Goal: Task Accomplishment & Management: Manage account settings

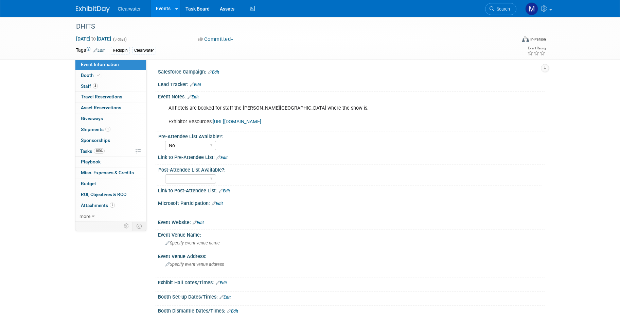
select select "No"
click at [122, 129] on link "1 Shipments 1" at bounding box center [110, 129] width 71 height 11
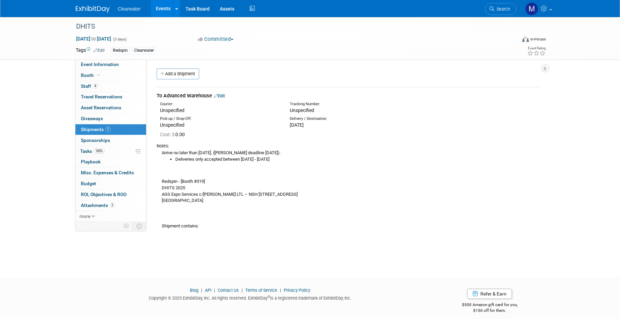
click at [223, 92] on div "To Advanced Warehouse Edit" at bounding box center [348, 95] width 383 height 7
click at [223, 94] on link "Edit" at bounding box center [219, 95] width 11 height 5
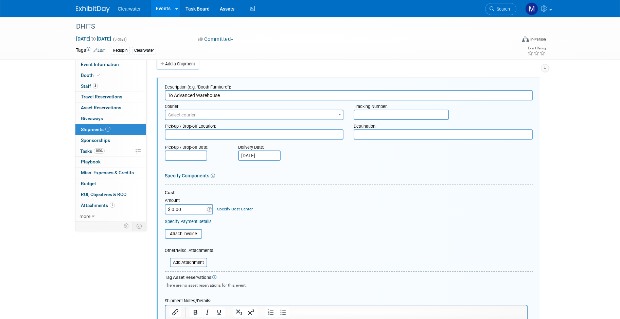
click at [252, 153] on body "Clearwater Events Add Event Bulk Upload Events Shareable Event Boards Recently …" at bounding box center [310, 149] width 620 height 319
click at [310, 217] on span "14" at bounding box center [305, 214] width 13 height 13
type input "[DATE]"
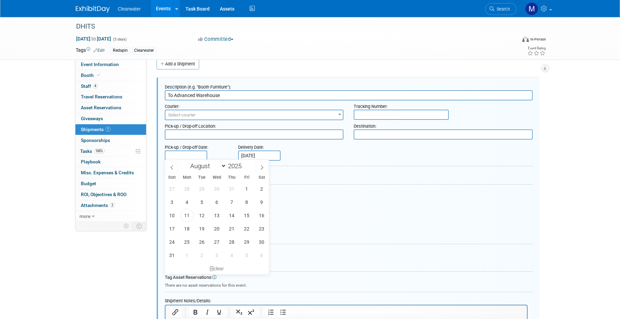
click at [198, 156] on input "text" at bounding box center [186, 155] width 42 height 10
click at [192, 214] on span "11" at bounding box center [187, 214] width 13 height 13
type input "[DATE]"
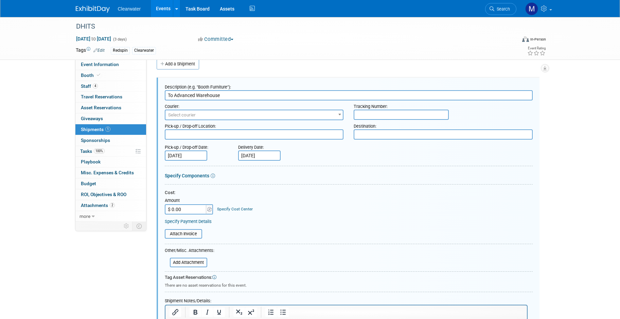
click at [358, 169] on form "Description (e.g. "Booth Furniture"): To Advanced Warehouse Courier: 007EX 17 P…" at bounding box center [349, 261] width 368 height 361
click at [191, 207] on input "$ 0.00" at bounding box center [186, 209] width 42 height 10
click at [190, 210] on input "$ 0.00" at bounding box center [186, 209] width 42 height 10
drag, startPoint x: 183, startPoint y: 208, endPoint x: 164, endPoint y: 205, distance: 18.9
click at [164, 205] on div "Description (e.g. "Booth Furniture"): To Advanced Warehouse Courier: 007EX 17 P…" at bounding box center [348, 262] width 383 height 368
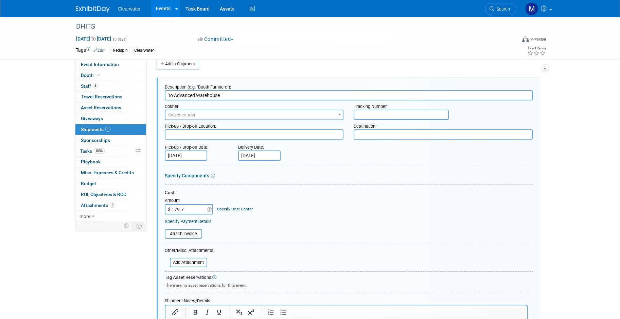
type input "$ 179.79"
click at [353, 204] on div "Cost: Amount $ 179.79 Specify Cost Center Cost Center -- Not Specified --" at bounding box center [349, 201] width 368 height 25
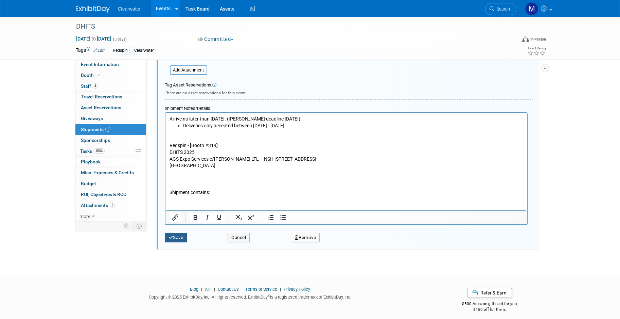
click at [175, 235] on button "Save" at bounding box center [176, 238] width 22 height 10
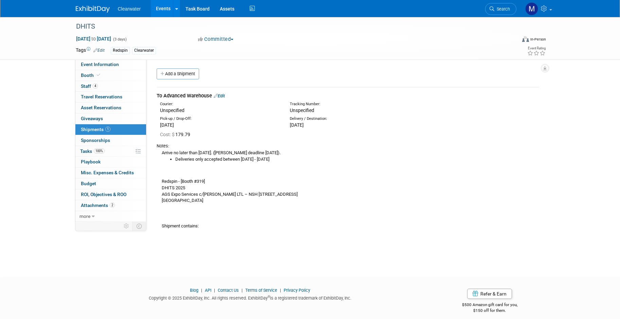
click at [223, 94] on link "Edit" at bounding box center [219, 95] width 11 height 5
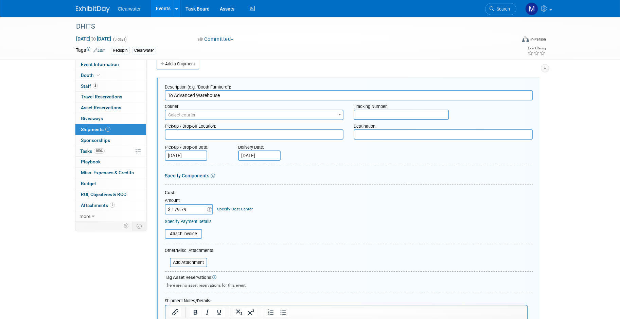
click at [376, 114] on input "text" at bounding box center [401, 114] width 95 height 10
type input "1zcg669033703304"
click at [411, 133] on textarea at bounding box center [443, 134] width 179 height 10
type textarea "DHITS Advanced Warehouse (address in notes)"
click at [257, 132] on textarea at bounding box center [254, 134] width 179 height 10
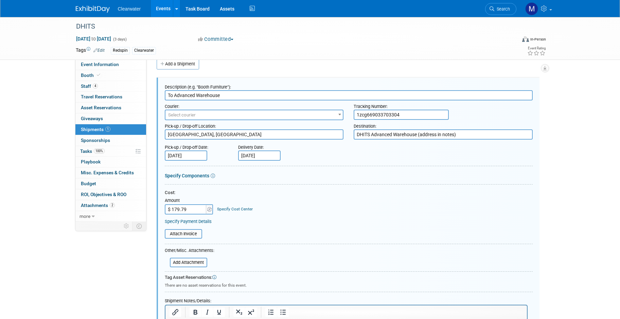
type textarea "[GEOGRAPHIC_DATA], [GEOGRAPHIC_DATA]"
click at [456, 206] on div "Cost: Amount $ 179.79 Specify Cost Center Cost Center -- Not Specified --" at bounding box center [349, 201] width 368 height 25
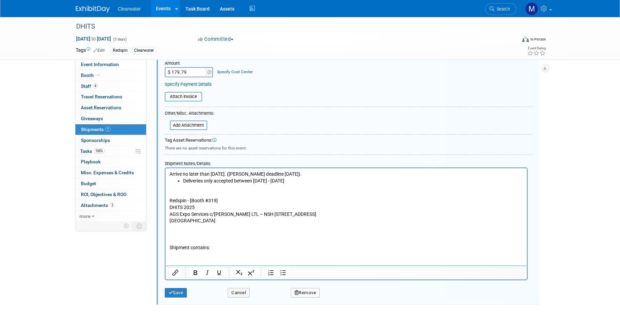
scroll to position [163, 0]
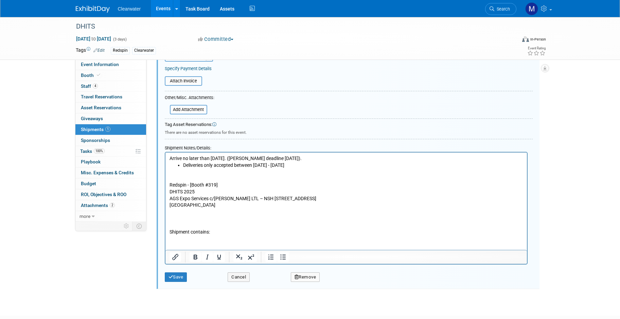
click at [206, 230] on p "Redspin - [Booth #319] DHITS 2025 AGS Expo Services c/[PERSON_NAME] LTL – NSH […" at bounding box center [346, 201] width 354 height 67
click at [204, 235] on html "Arrive no later than [DATE]. ([PERSON_NAME] deadline [DATE]). Deliveries only a…" at bounding box center [346, 193] width 362 height 83
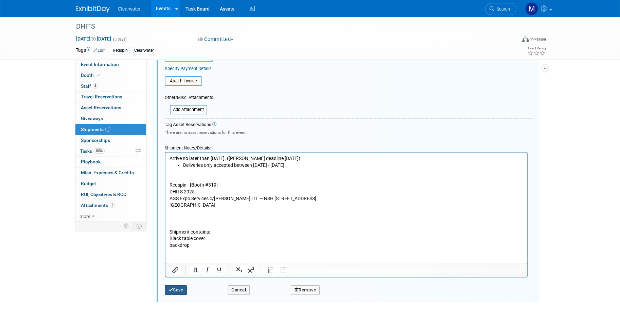
click at [172, 287] on icon "submit" at bounding box center [171, 289] width 5 height 4
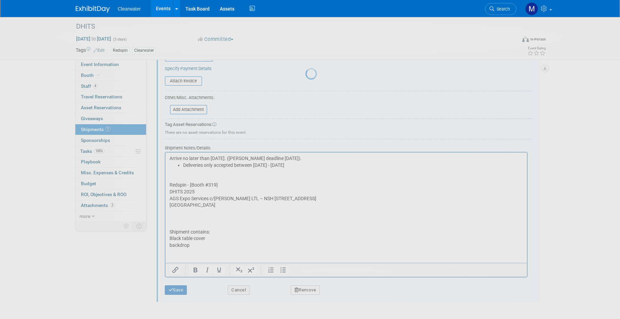
scroll to position [6, 0]
